Goal: Task Accomplishment & Management: Use online tool/utility

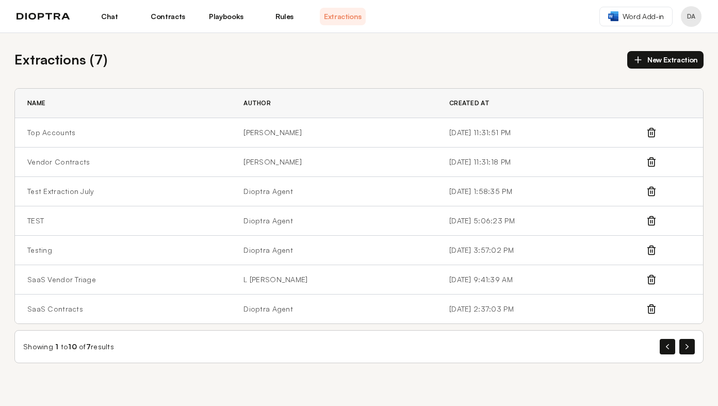
click at [124, 13] on link "Chat" at bounding box center [110, 17] width 46 height 18
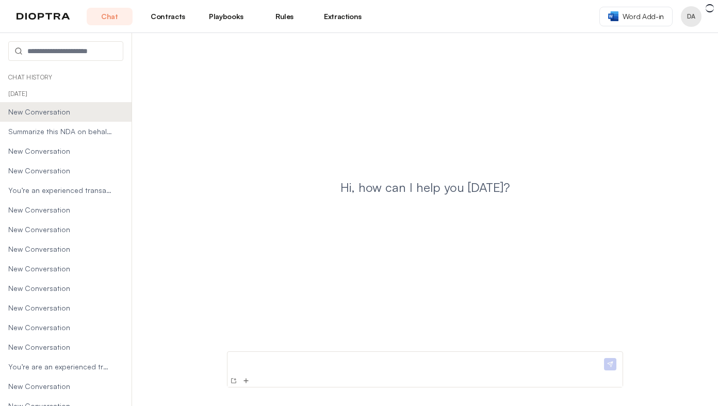
click at [166, 18] on link "Contracts" at bounding box center [168, 17] width 46 height 18
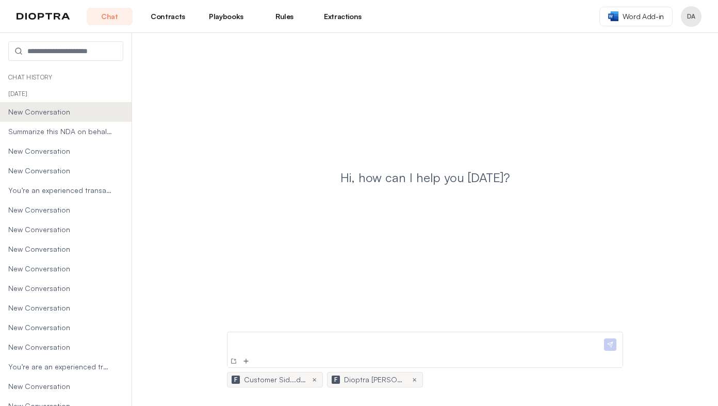
click at [175, 12] on link "Contracts" at bounding box center [168, 17] width 46 height 18
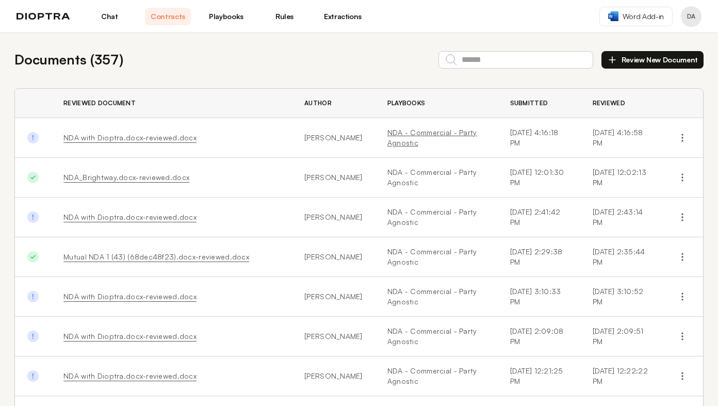
click at [388, 135] on link "NDA - Commercial - Party Agnostic" at bounding box center [437, 137] width 98 height 21
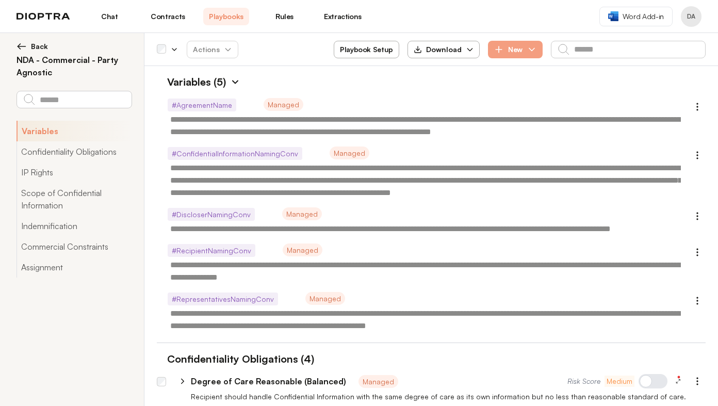
click at [373, 47] on button "Playbook Setup" at bounding box center [367, 50] width 66 height 18
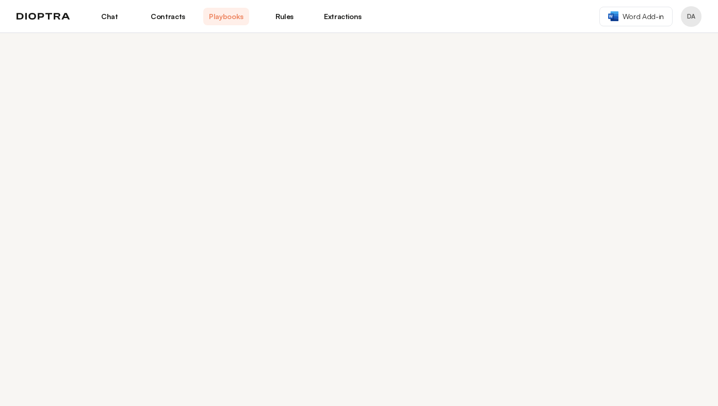
select select "******"
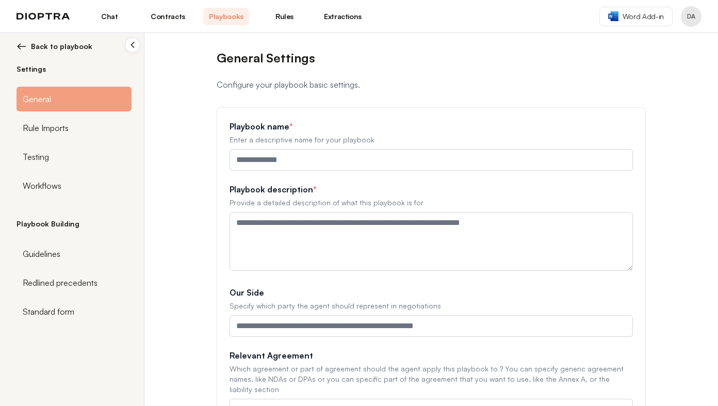
type input "**********"
click at [53, 188] on span "Workflows" at bounding box center [42, 186] width 39 height 12
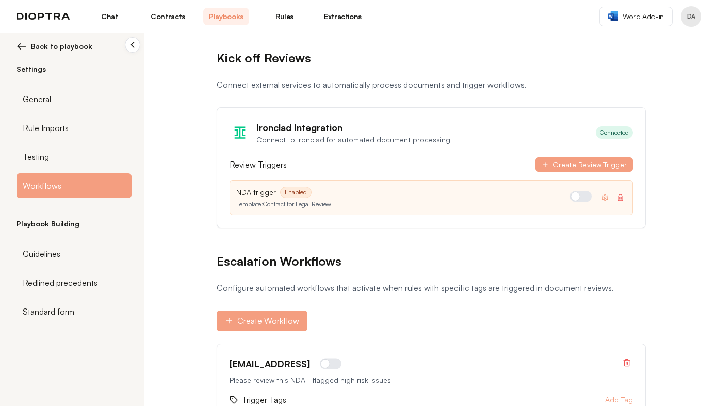
click at [349, 244] on div "Kick off Reviews Connect external services to automatically process documents a…" at bounding box center [431, 302] width 462 height 538
drag, startPoint x: 274, startPoint y: 205, endPoint x: 331, endPoint y: 209, distance: 57.4
click at [331, 209] on div "NDA trigger Enabled Template: Contract for Legal Review" at bounding box center [432, 197] width 404 height 35
click at [166, 16] on link "Contracts" at bounding box center [168, 17] width 46 height 18
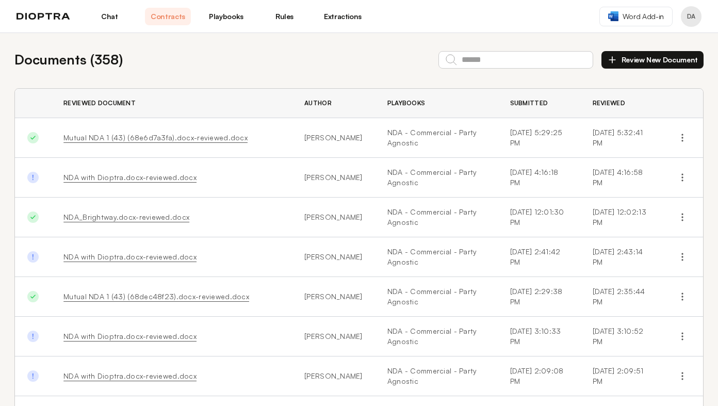
click at [102, 14] on link "Chat" at bounding box center [110, 17] width 46 height 18
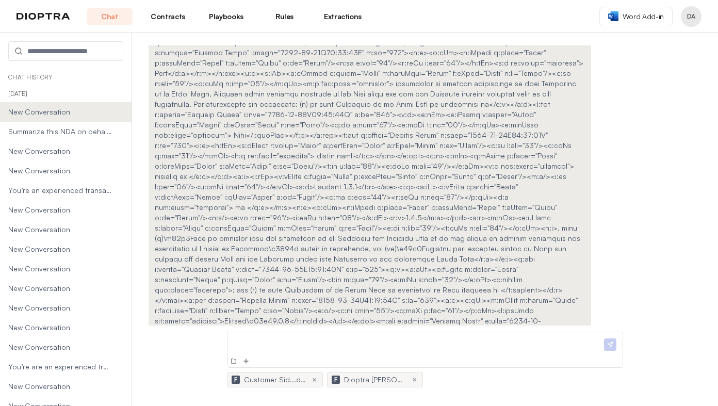
scroll to position [22255, 0]
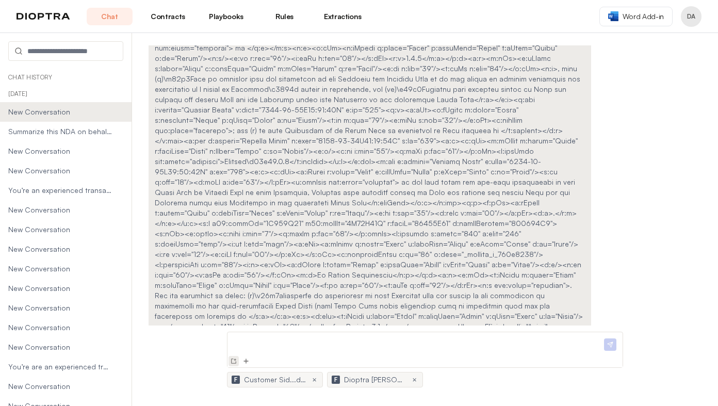
click at [234, 359] on img at bounding box center [234, 361] width 8 height 8
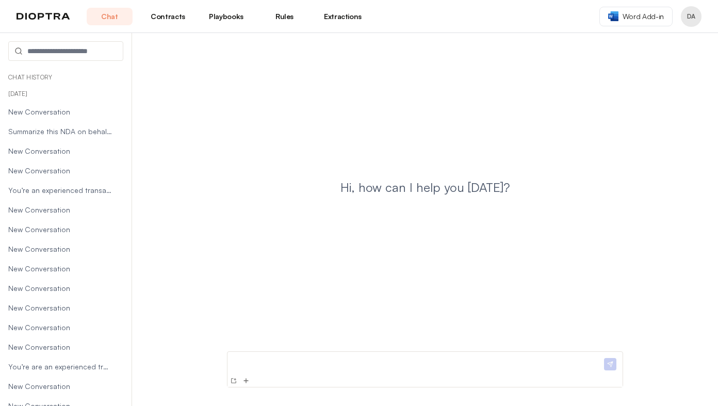
click at [343, 261] on div "Hi, how can I help you [DATE]?" at bounding box center [425, 195] width 553 height 300
